Goal: Information Seeking & Learning: Learn about a topic

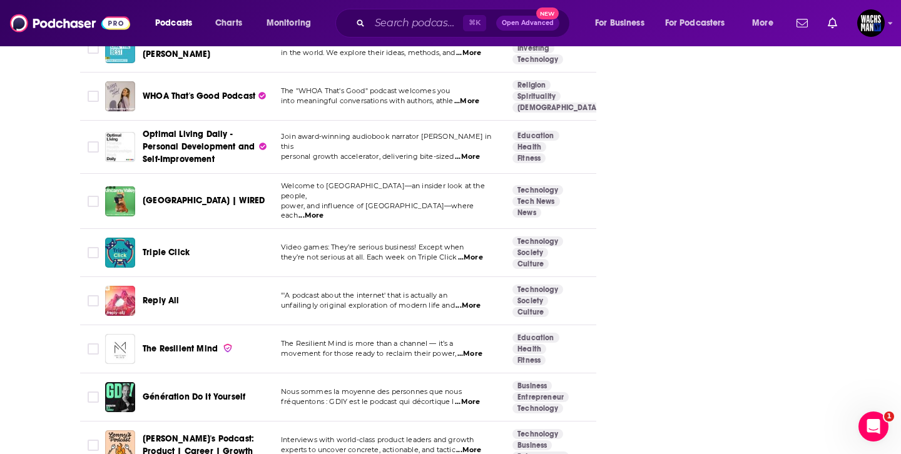
scroll to position [4665, 0]
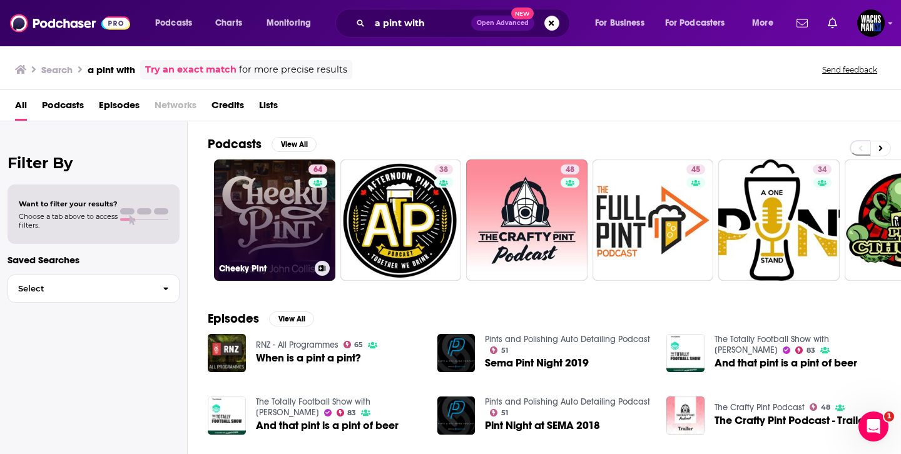
click at [263, 221] on link "64 Cheeky Pint" at bounding box center [274, 220] width 121 height 121
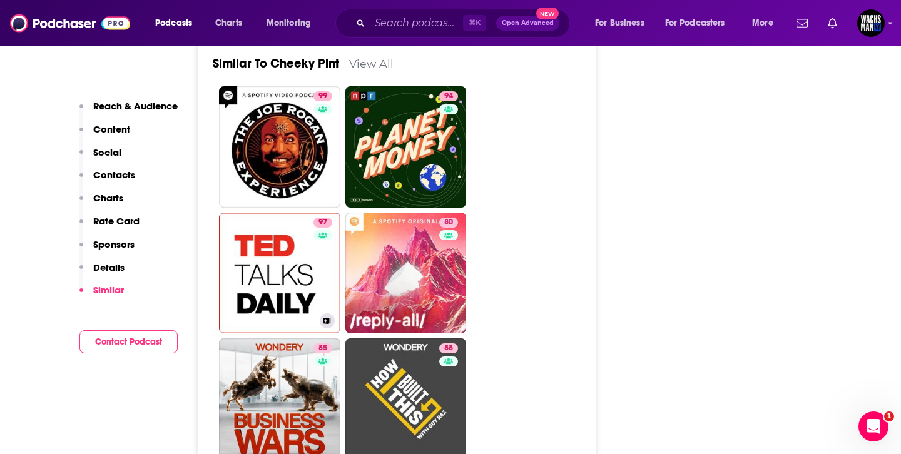
scroll to position [2081, 0]
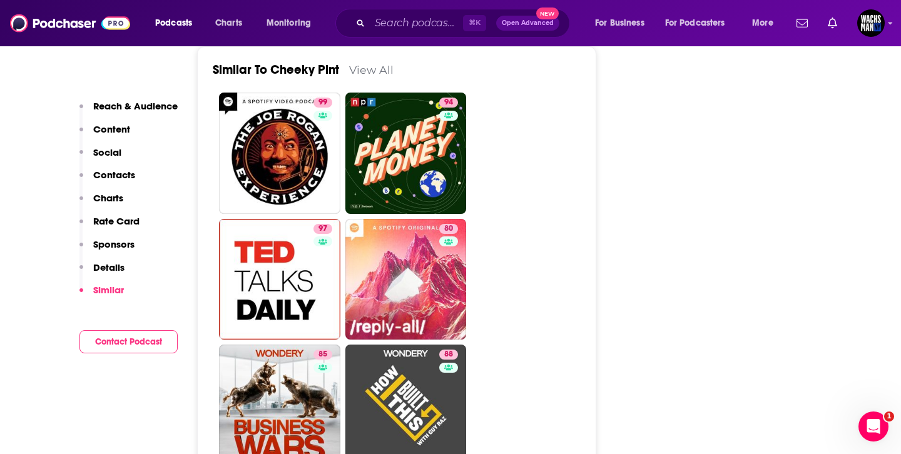
click at [376, 76] on link "View All" at bounding box center [371, 69] width 44 height 13
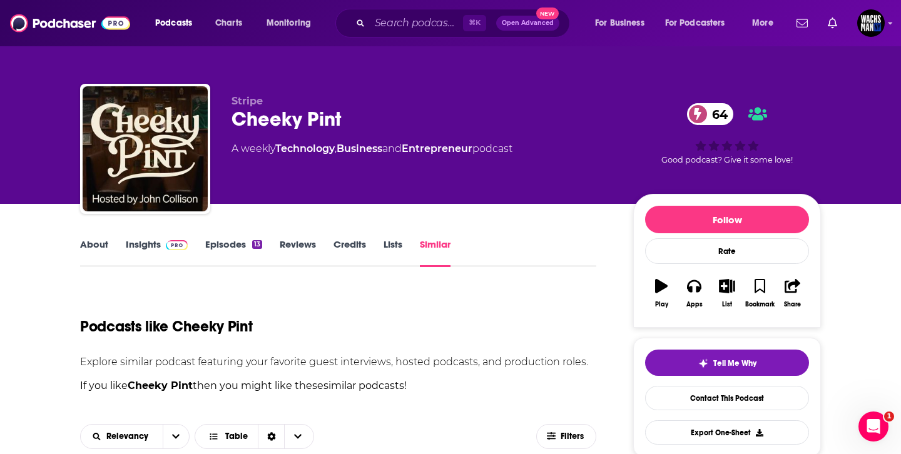
scroll to position [415, 0]
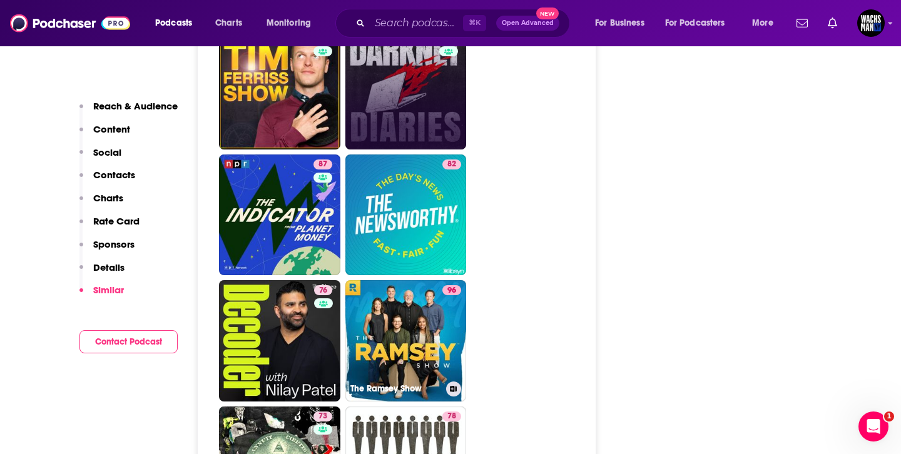
scroll to position [2654, 0]
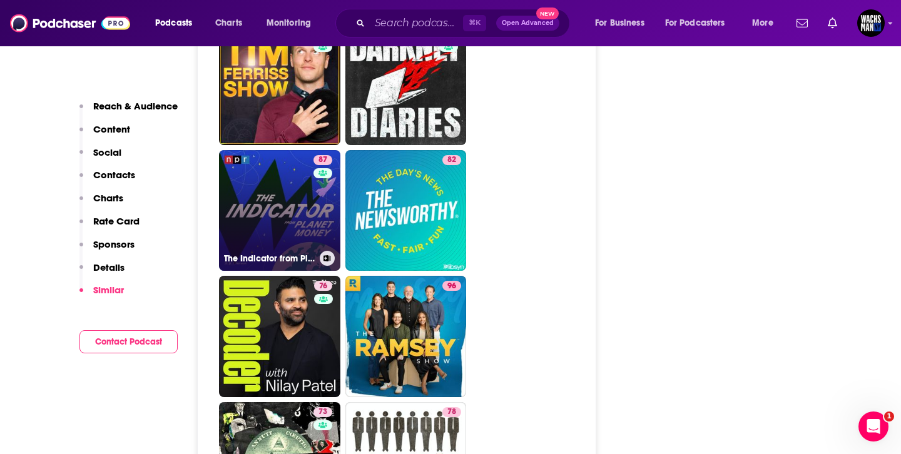
click at [284, 233] on link "87 The Indicator from Planet Money" at bounding box center [279, 210] width 121 height 121
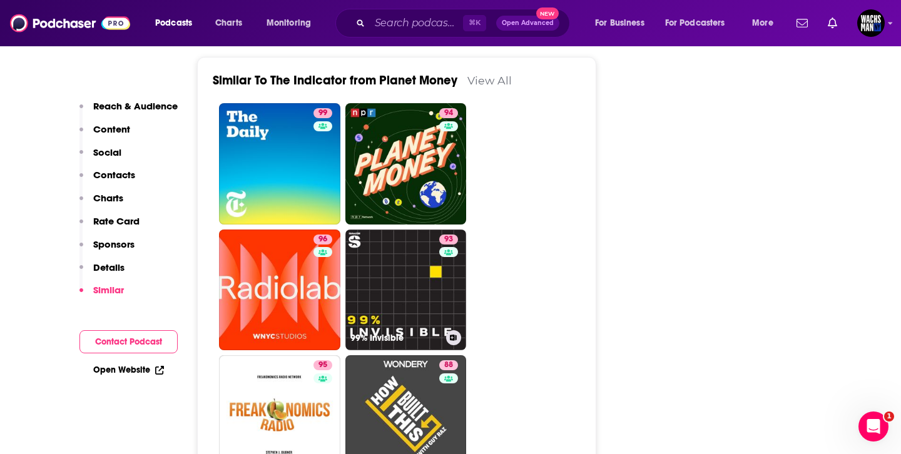
scroll to position [3301, 0]
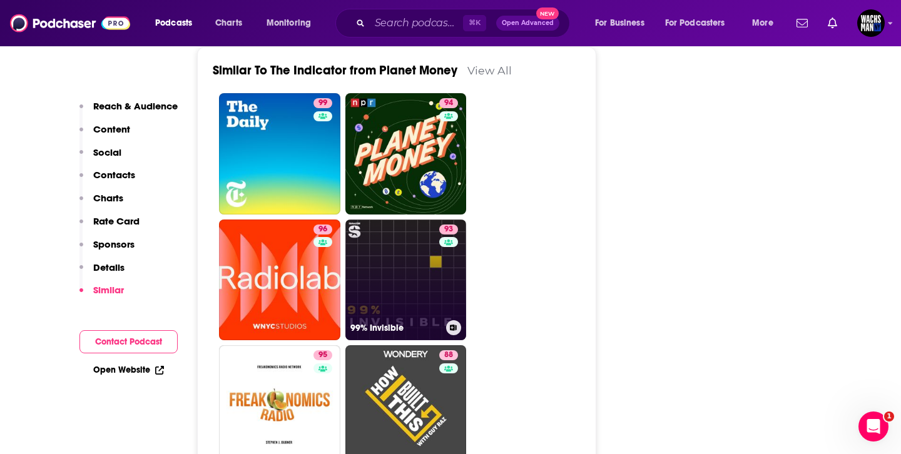
click at [406, 222] on link "93 99% Invisible" at bounding box center [405, 280] width 121 height 121
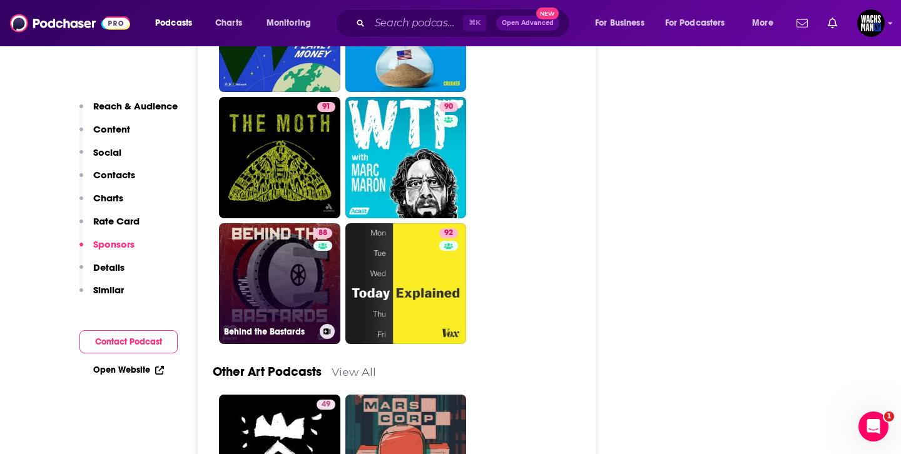
scroll to position [4503, 0]
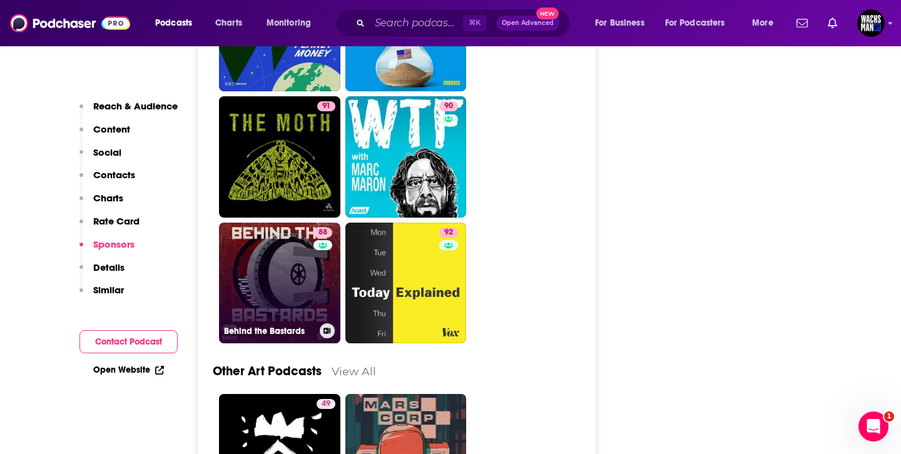
click at [261, 240] on link "88 Behind the Bastards" at bounding box center [279, 283] width 121 height 121
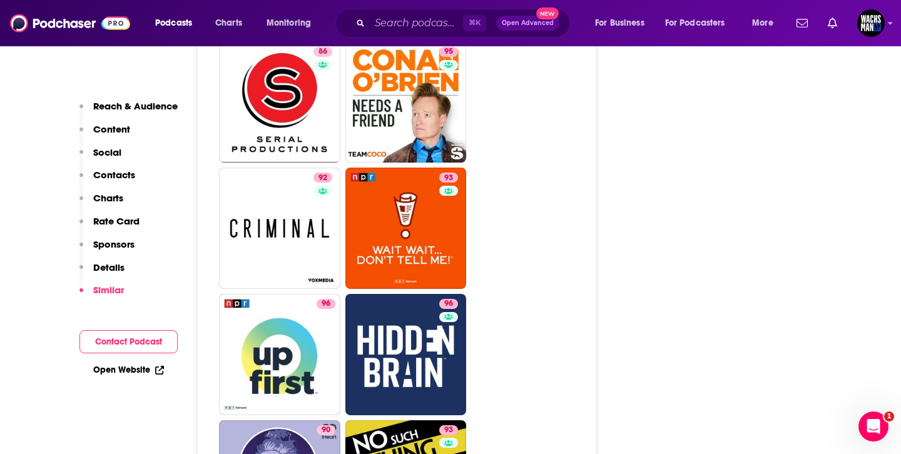
scroll to position [4317, 0]
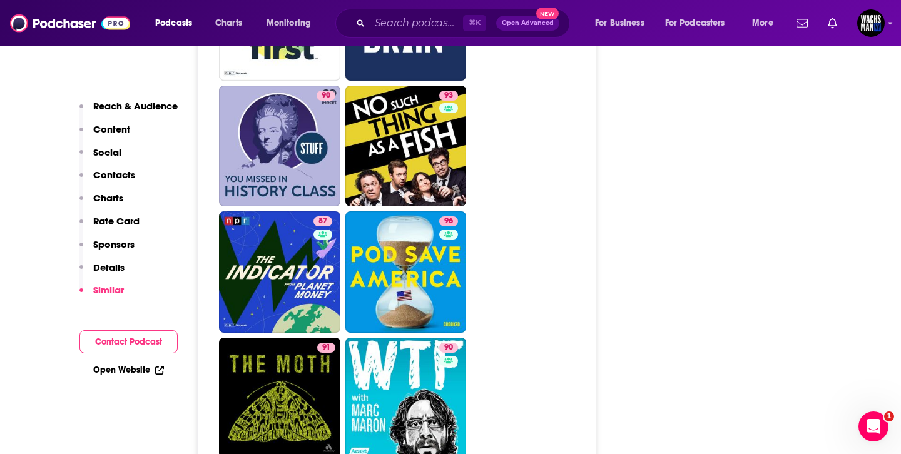
type input "[URL][DOMAIN_NAME]"
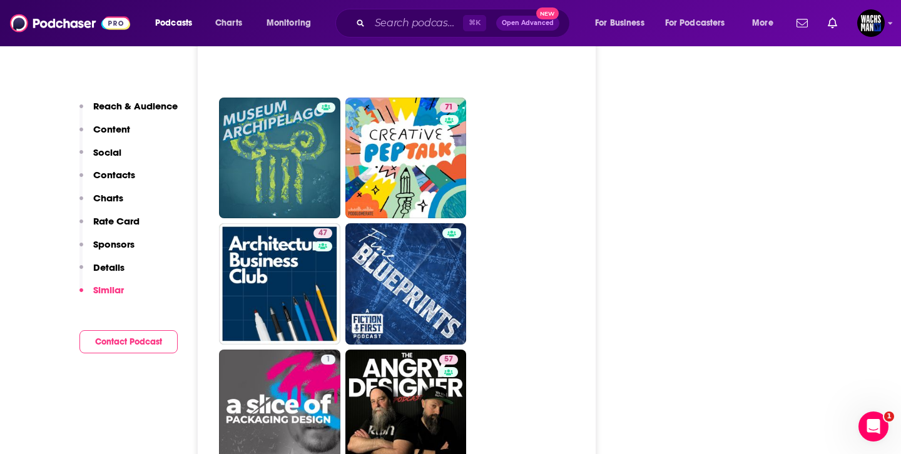
scroll to position [4858, 0]
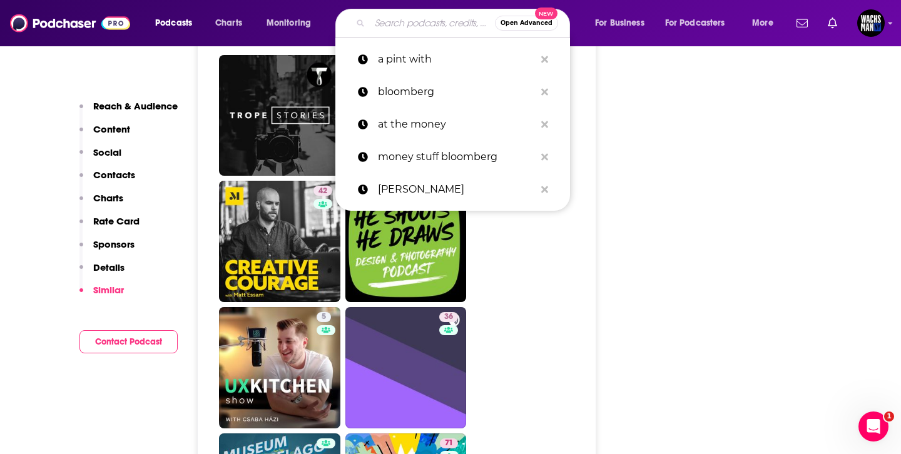
click at [433, 30] on input "Search podcasts, credits, & more..." at bounding box center [432, 23] width 125 height 20
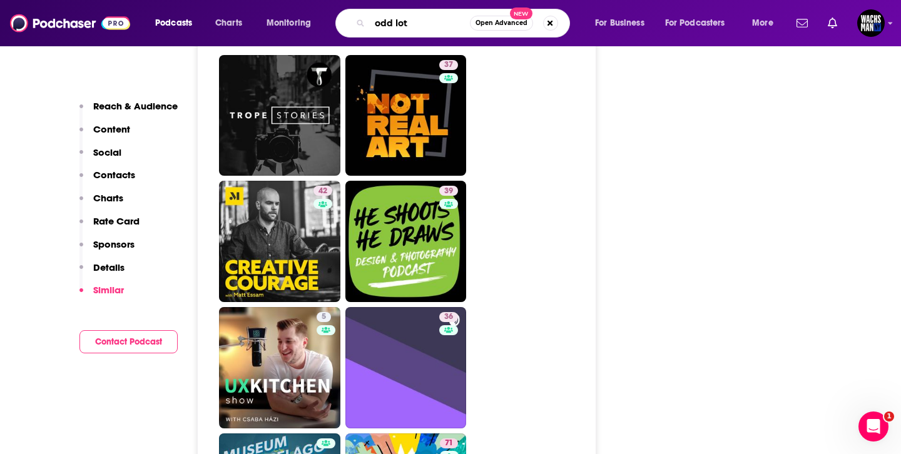
type input "odd lots"
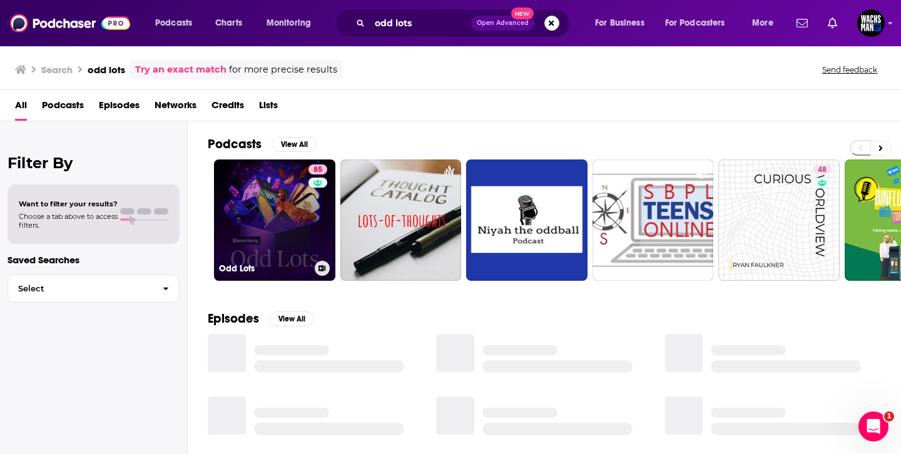
click at [289, 256] on link "85 Odd Lots" at bounding box center [274, 220] width 121 height 121
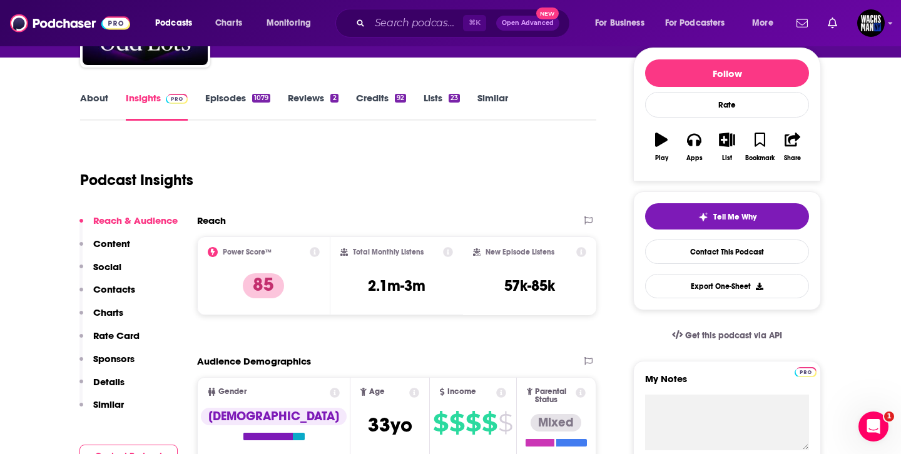
scroll to position [146, 0]
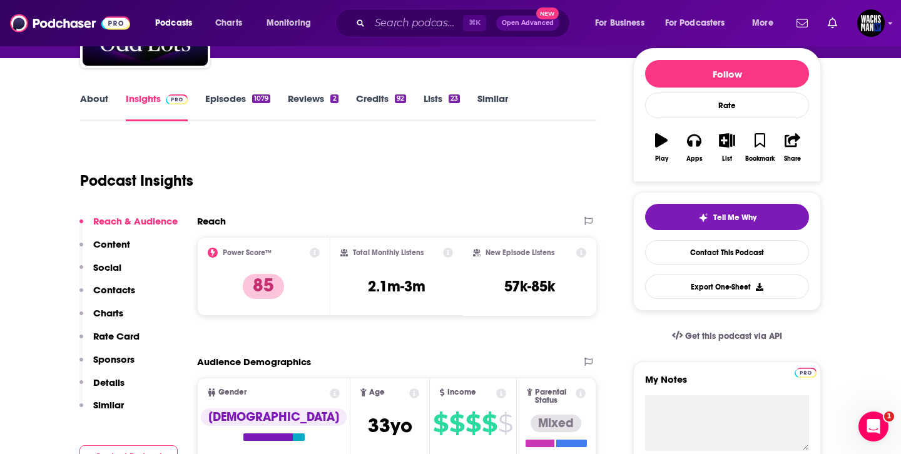
click at [230, 95] on link "Episodes 1079" at bounding box center [237, 107] width 65 height 29
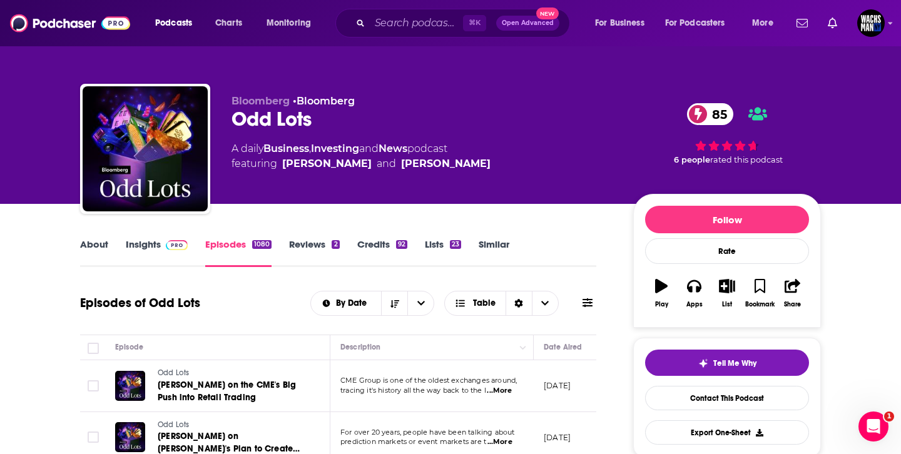
click at [422, 11] on div "⌘ K Open Advanced New" at bounding box center [452, 23] width 235 height 29
click at [420, 28] on input "Search podcasts, credits, & more..." at bounding box center [416, 23] width 93 height 20
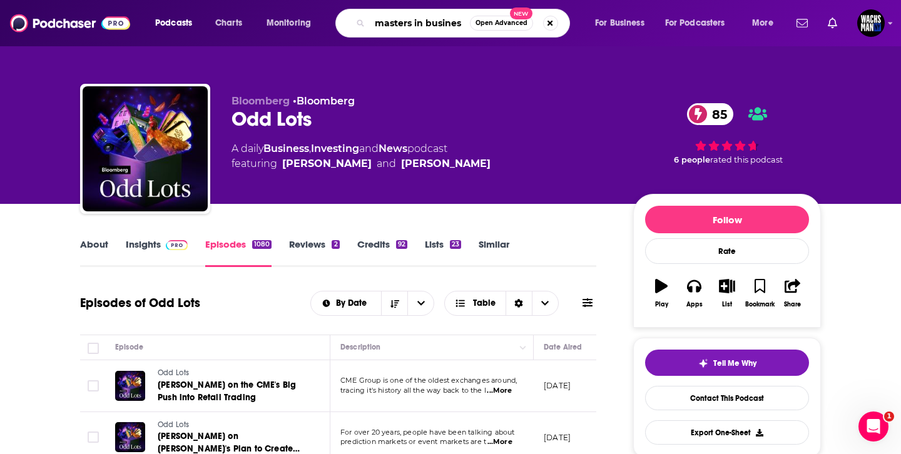
type input "masters in business"
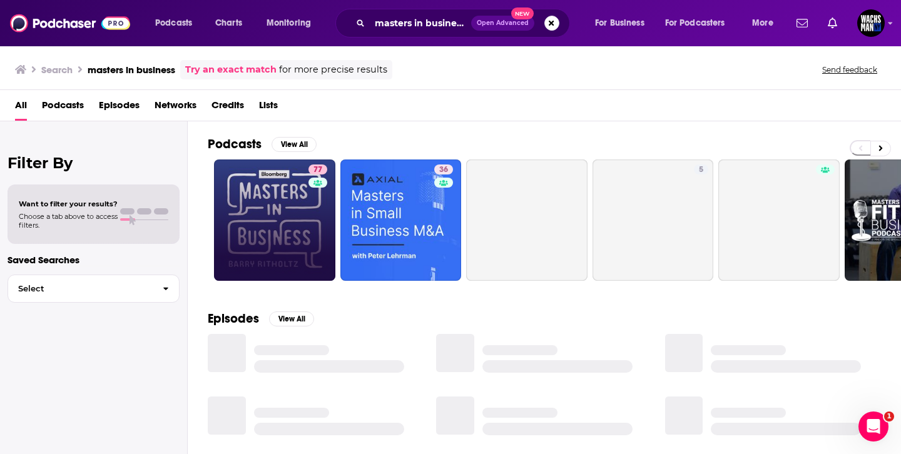
click at [255, 217] on link "77" at bounding box center [274, 220] width 121 height 121
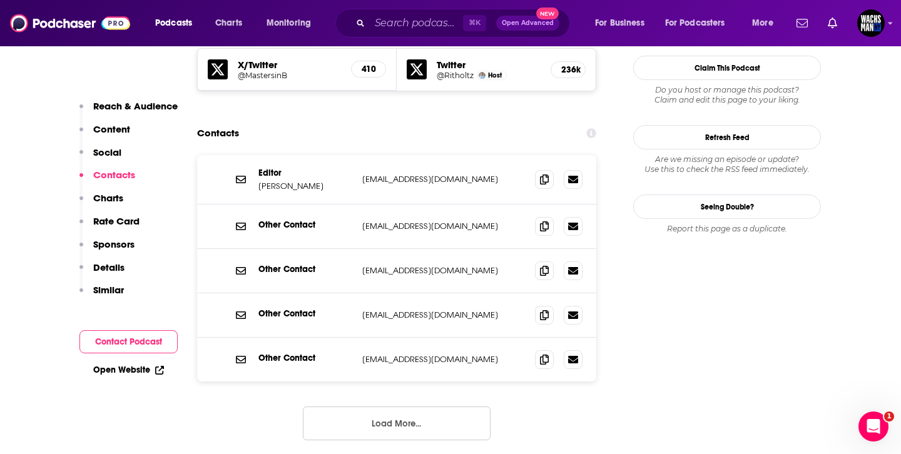
scroll to position [1134, 0]
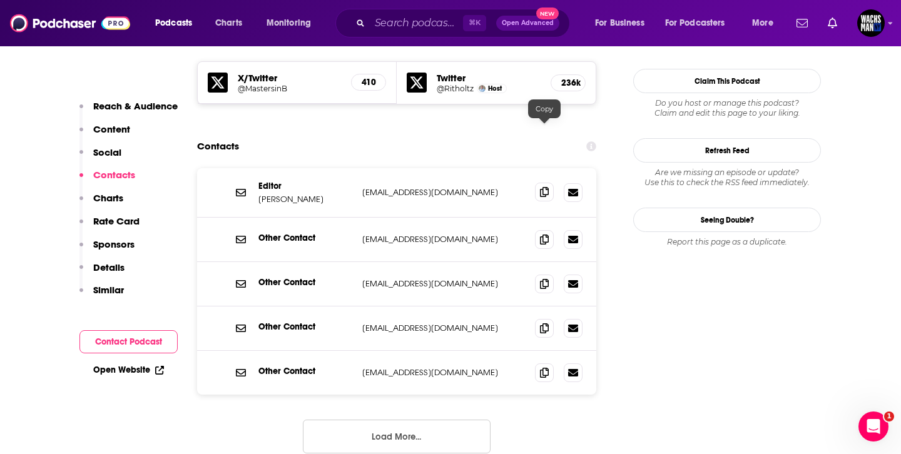
click at [550, 183] on span at bounding box center [544, 192] width 19 height 19
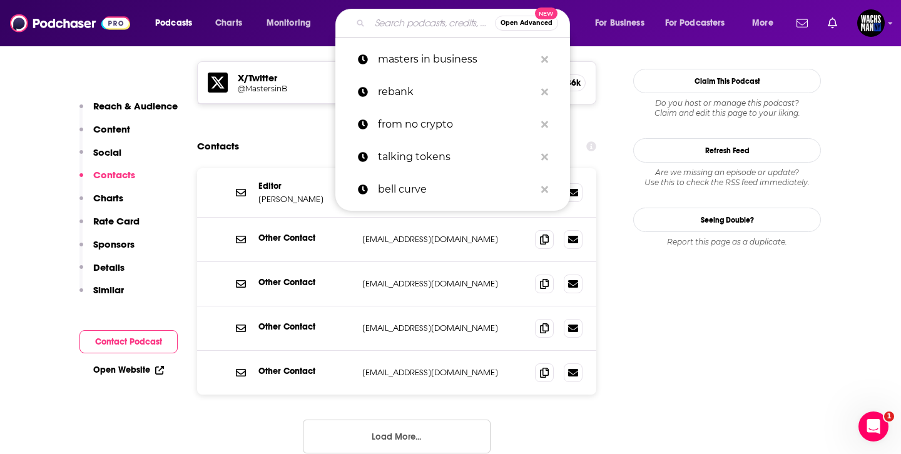
click at [432, 26] on input "Search podcasts, credits, & more..." at bounding box center [432, 23] width 125 height 20
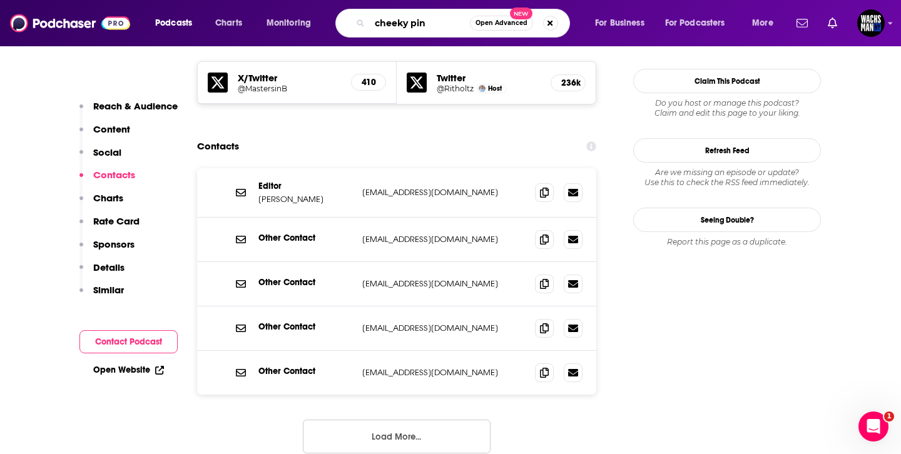
type input "cheeky pint"
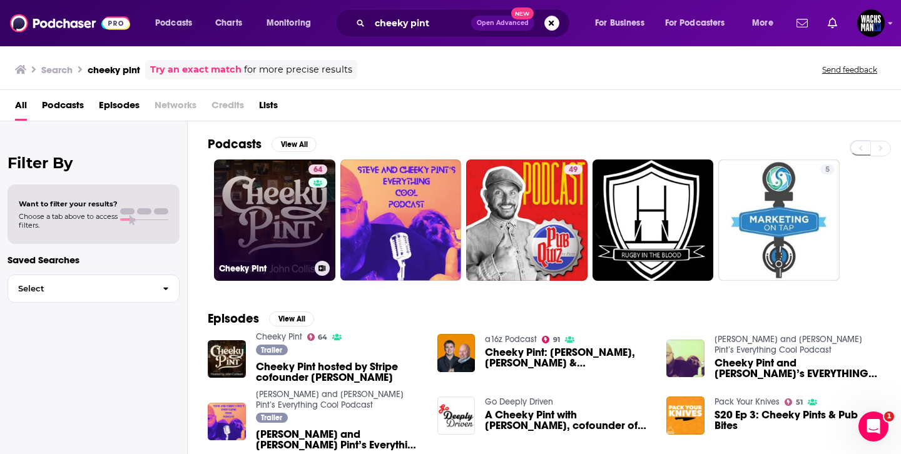
click at [240, 206] on link "64 Cheeky Pint" at bounding box center [274, 220] width 121 height 121
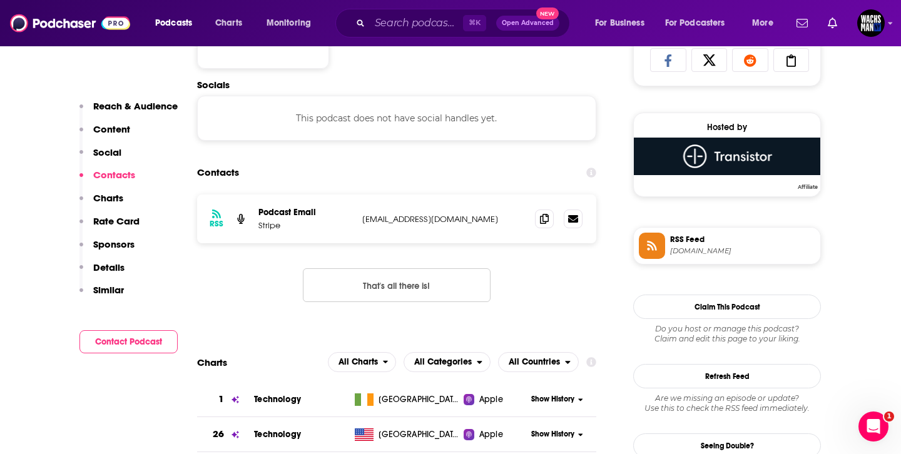
scroll to position [911, 0]
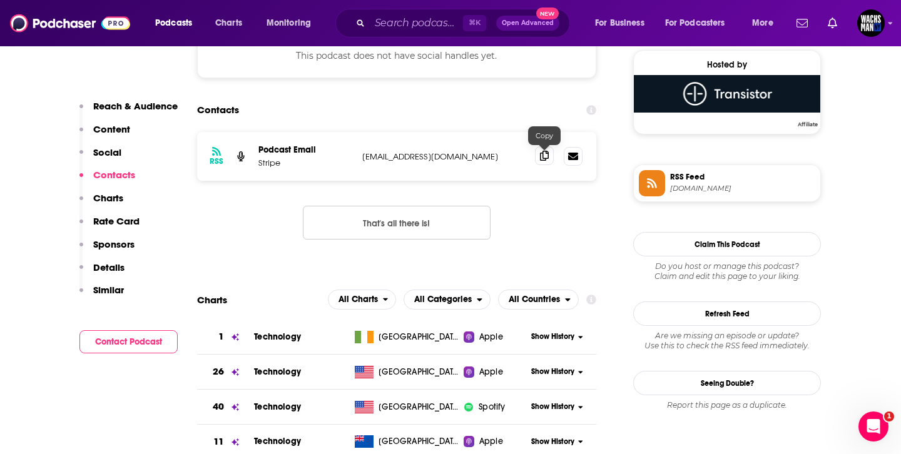
click at [544, 165] on span at bounding box center [544, 155] width 19 height 19
click at [440, 20] on input "Search podcasts, credits, & more..." at bounding box center [416, 23] width 93 height 20
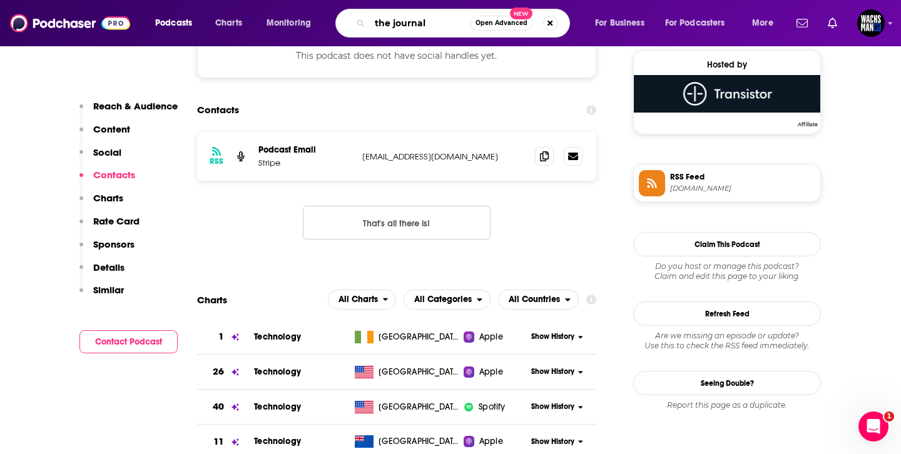
type input "the journal"
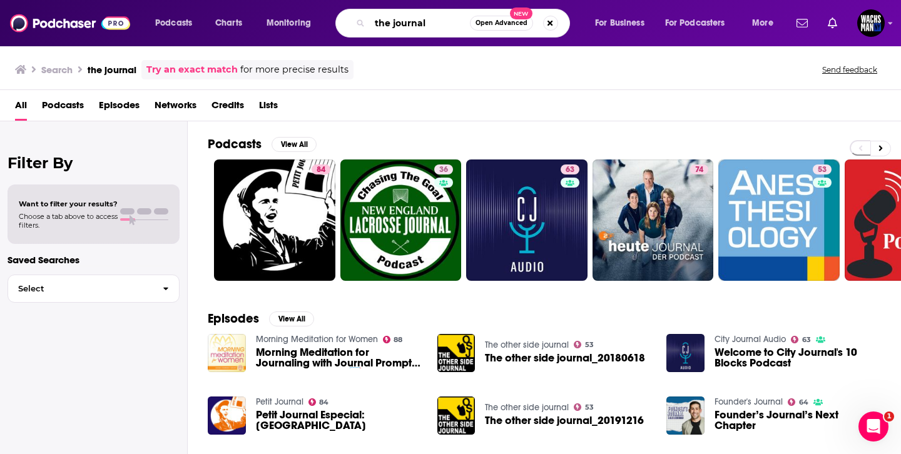
drag, startPoint x: 393, startPoint y: 26, endPoint x: 361, endPoint y: 26, distance: 31.9
click at [361, 26] on div "the journal Open Advanced New" at bounding box center [452, 23] width 235 height 29
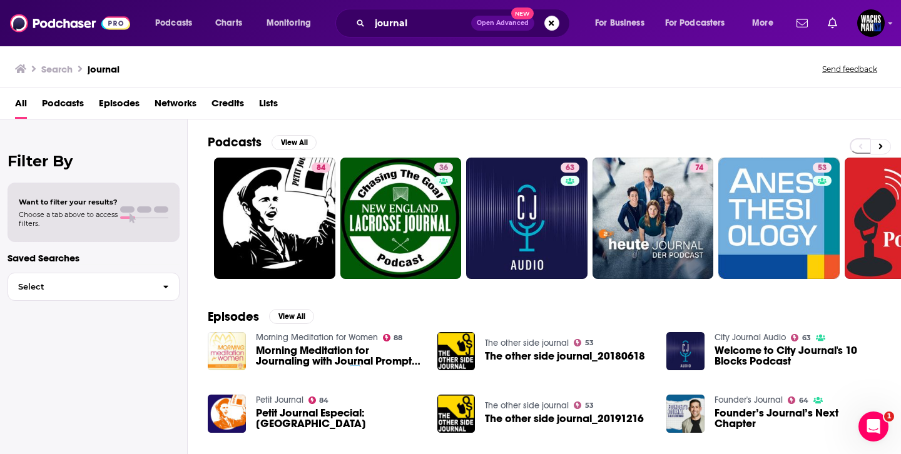
click at [363, 30] on div "journal Open Advanced New" at bounding box center [452, 23] width 235 height 29
click at [375, 21] on input "journal" at bounding box center [420, 23] width 101 height 20
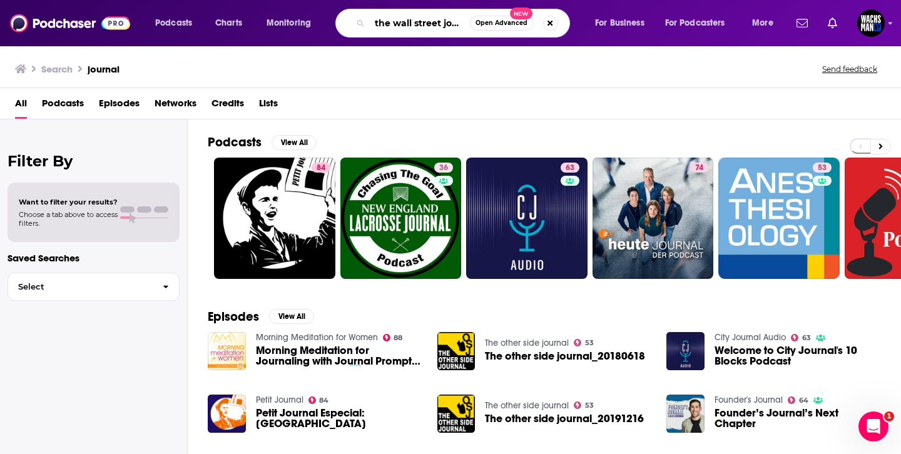
type input "the wall street journal"
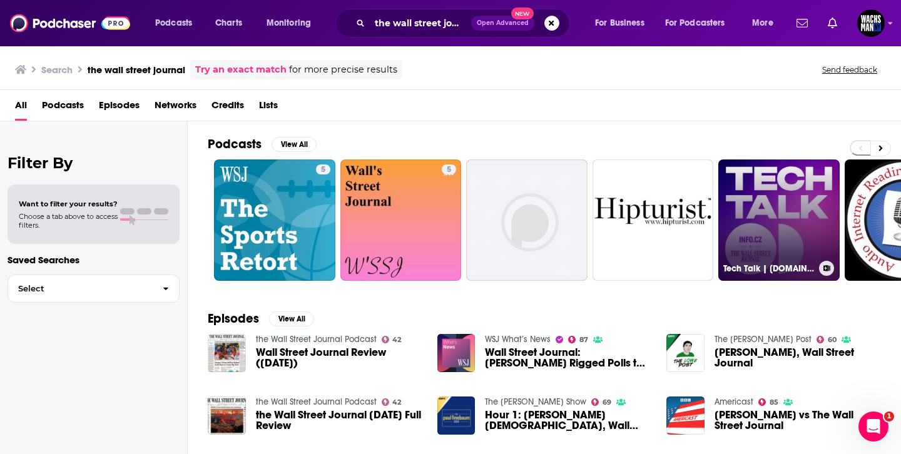
click at [789, 176] on link "Tech Talk | [DOMAIN_NAME] & The Wall Street Journal" at bounding box center [778, 220] width 121 height 121
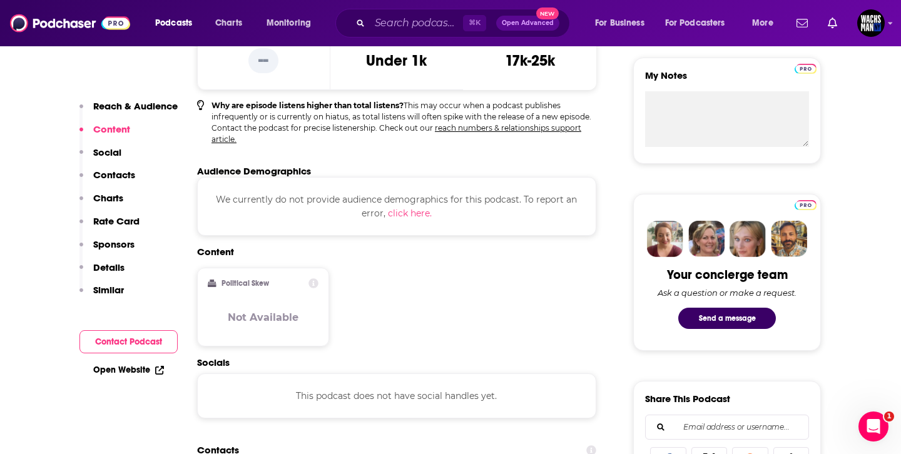
scroll to position [747, 0]
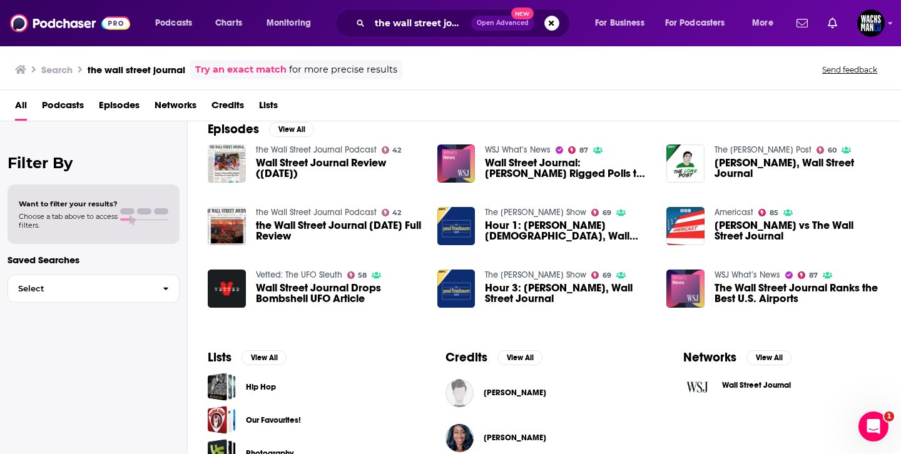
scroll to position [146, 0]
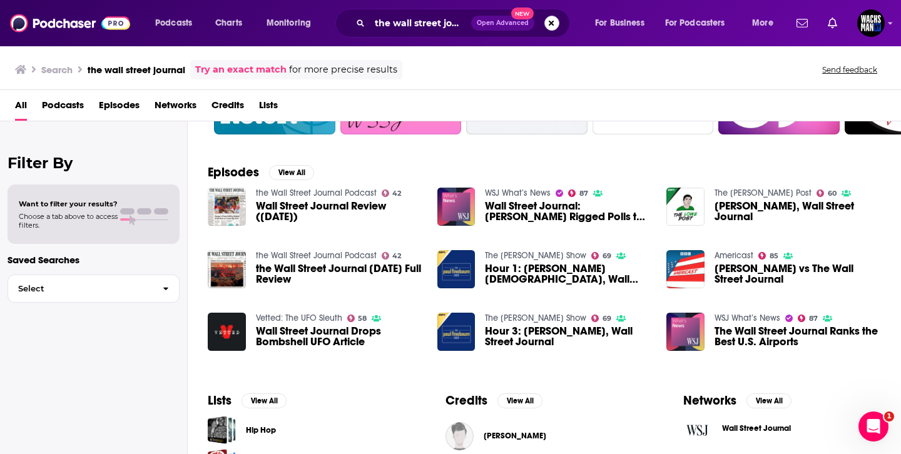
click at [548, 27] on button "Search podcasts, credits, & more..." at bounding box center [551, 23] width 15 height 15
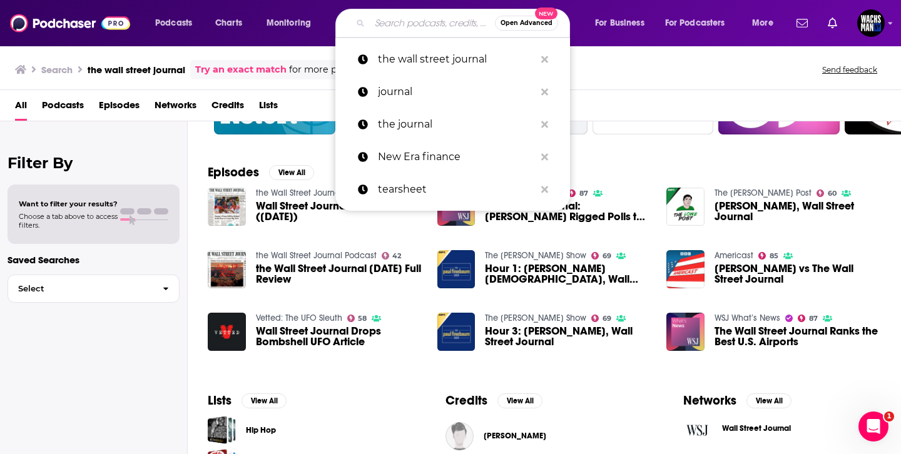
scroll to position [0, 0]
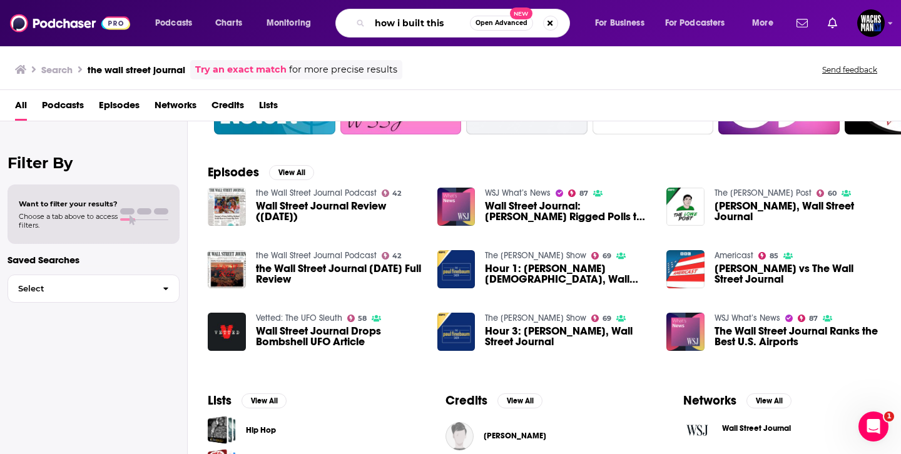
type input "how i built this"
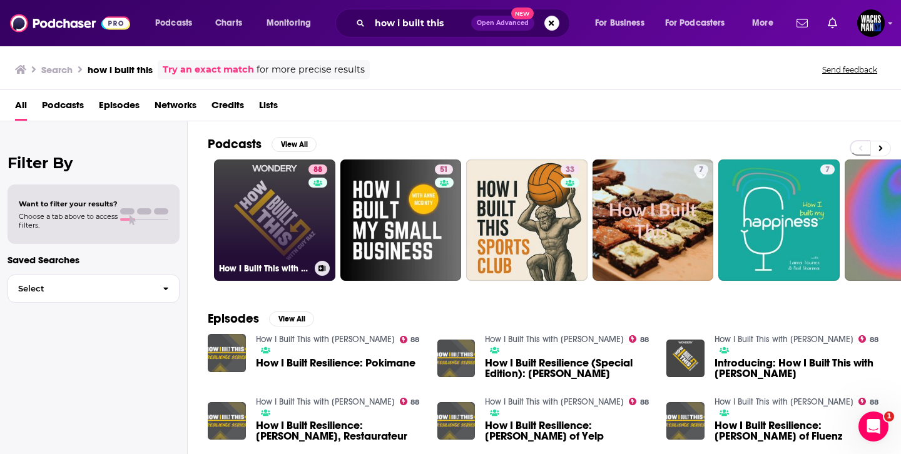
click at [255, 215] on link "88 How I Built This with [PERSON_NAME]" at bounding box center [274, 220] width 121 height 121
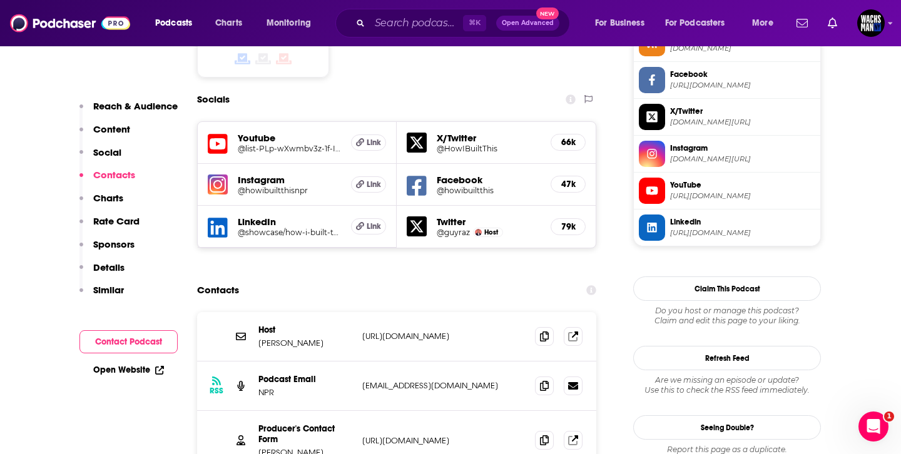
scroll to position [1127, 0]
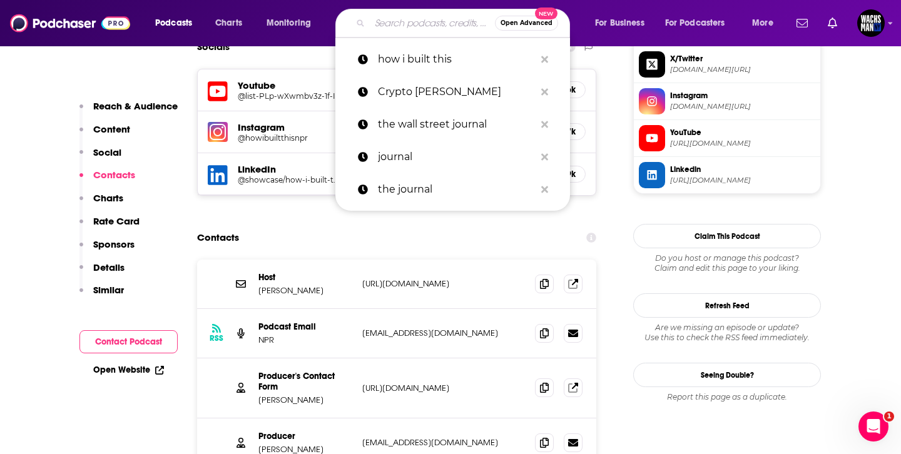
click at [432, 28] on input "Search podcasts, credits, & more..." at bounding box center [432, 23] width 125 height 20
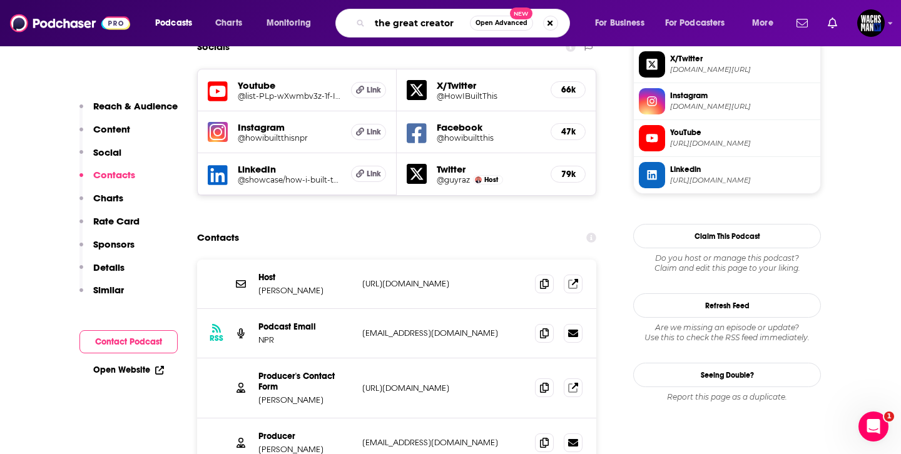
type input "the great creators"
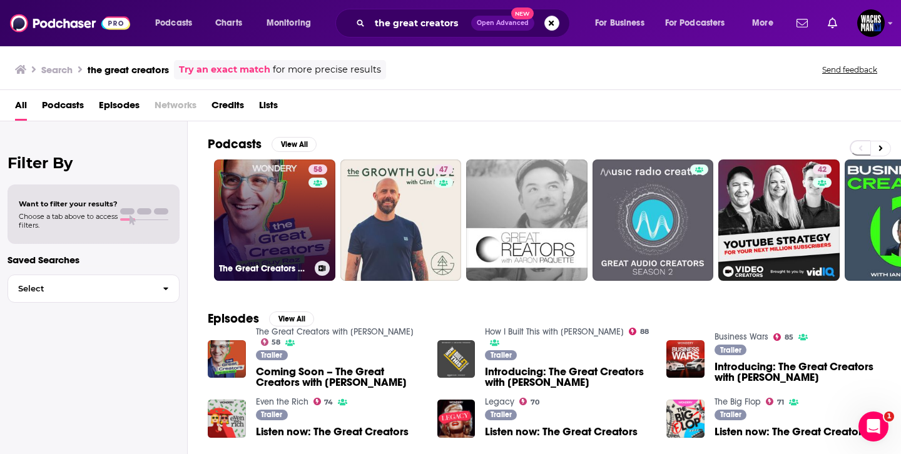
click at [267, 219] on link "58 The Great Creators with [PERSON_NAME]" at bounding box center [274, 220] width 121 height 121
